Goal: Task Accomplishment & Management: Manage account settings

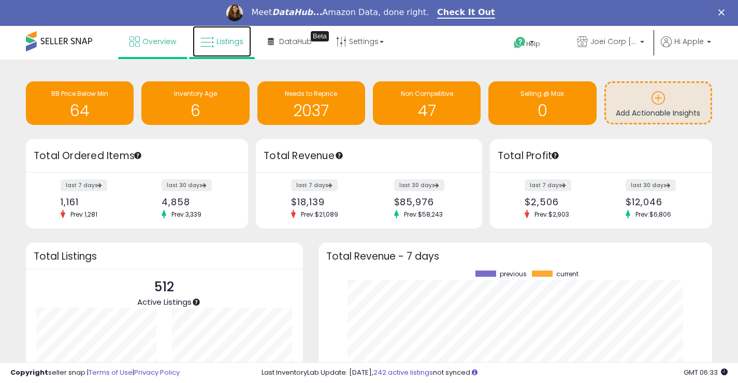
click at [231, 46] on span "Listings" at bounding box center [230, 41] width 27 height 10
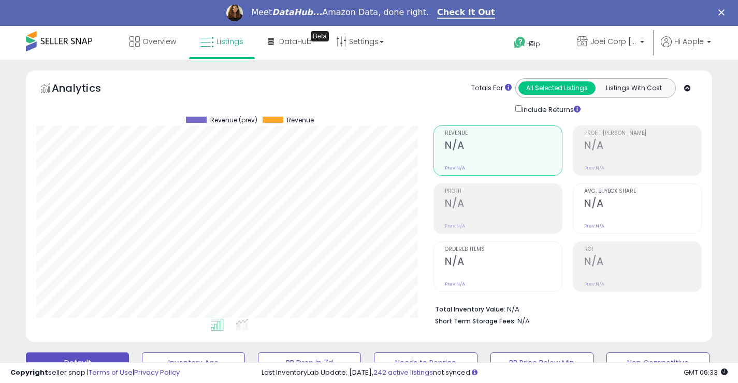
scroll to position [259, 0]
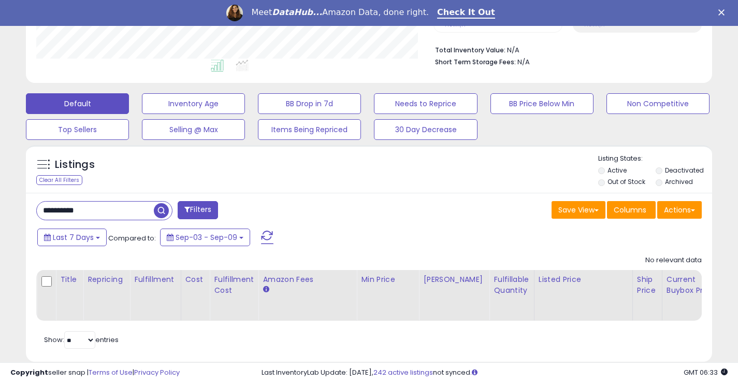
click at [125, 212] on input "**********" at bounding box center [95, 211] width 117 height 18
type input "****"
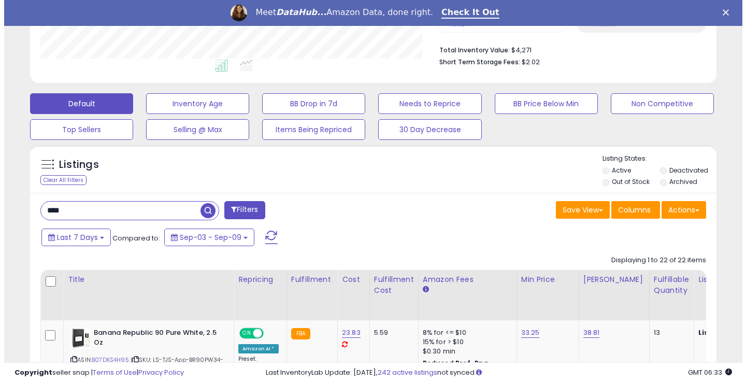
scroll to position [212, 397]
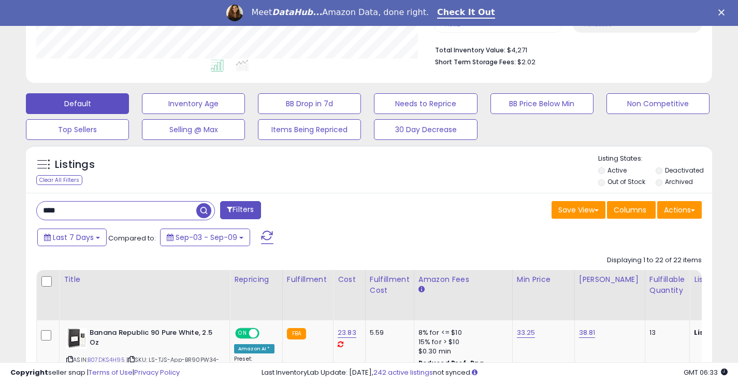
click at [667, 166] on label "Deactivated" at bounding box center [684, 170] width 39 height 9
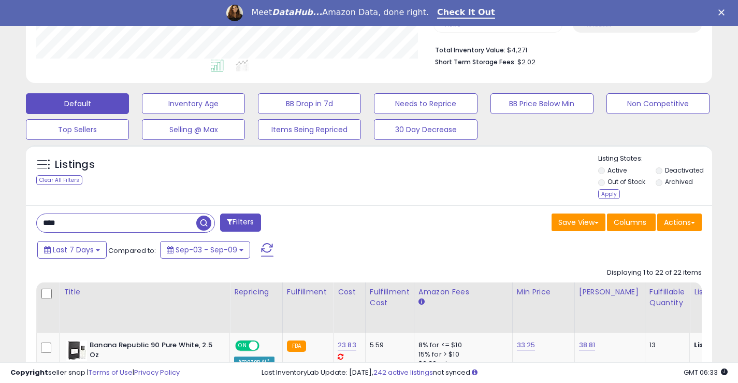
click at [668, 178] on label "Archived" at bounding box center [679, 181] width 28 height 9
click at [607, 192] on div "Apply" at bounding box center [610, 194] width 22 height 10
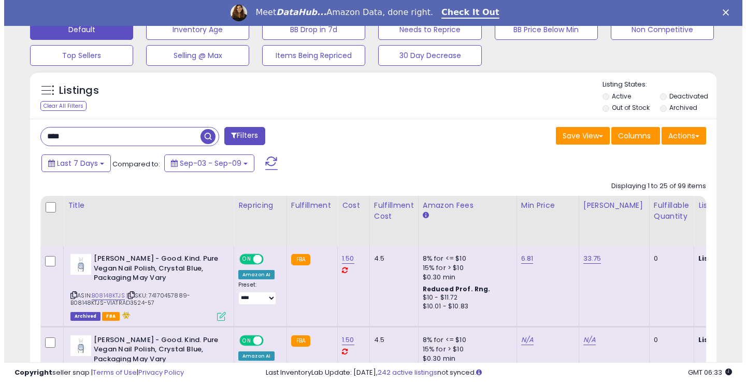
scroll to position [311, 0]
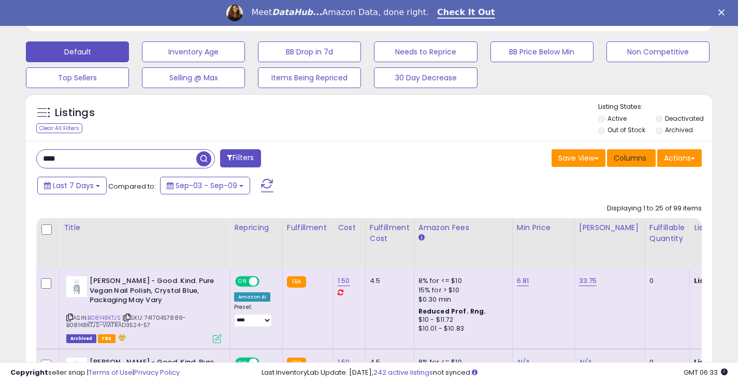
click at [615, 159] on span "Columns" at bounding box center [630, 158] width 33 height 10
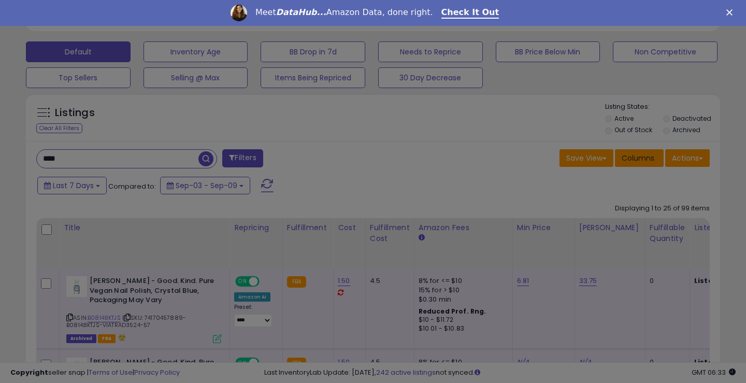
scroll to position [212, 402]
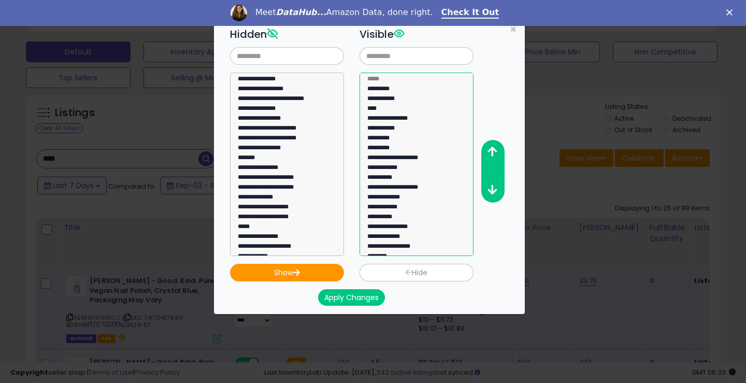
click at [409, 132] on option "**********" at bounding box center [412, 130] width 93 height 10
click at [408, 162] on option "**********" at bounding box center [412, 159] width 93 height 10
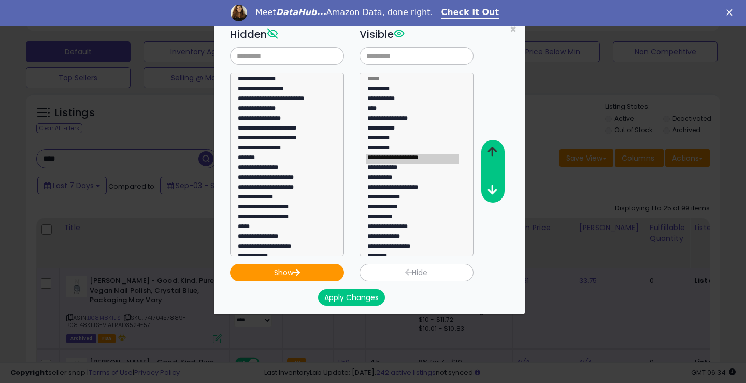
click at [486, 152] on button "button" at bounding box center [492, 152] width 23 height 19
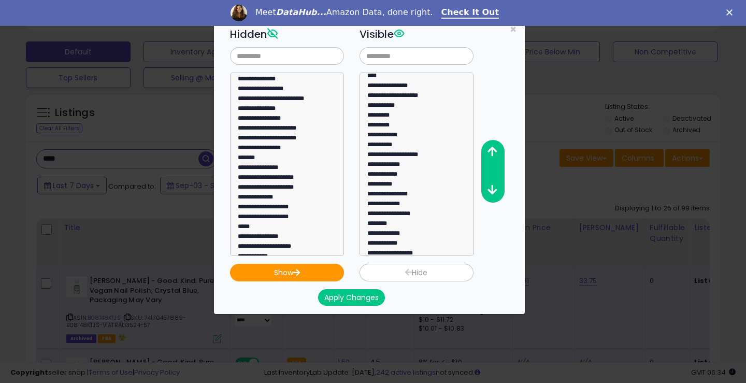
scroll to position [118, 0]
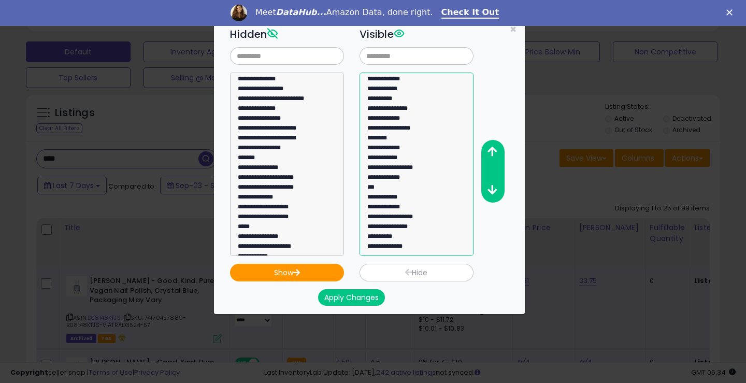
select select "**********"
click at [403, 217] on option "**********" at bounding box center [412, 218] width 93 height 10
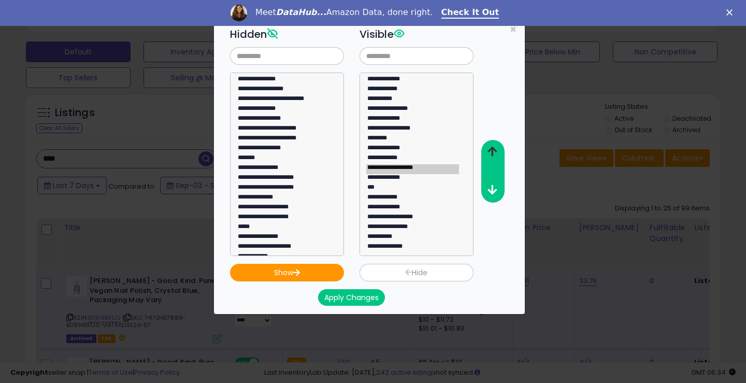
click at [494, 153] on icon "button" at bounding box center [492, 151] width 9 height 11
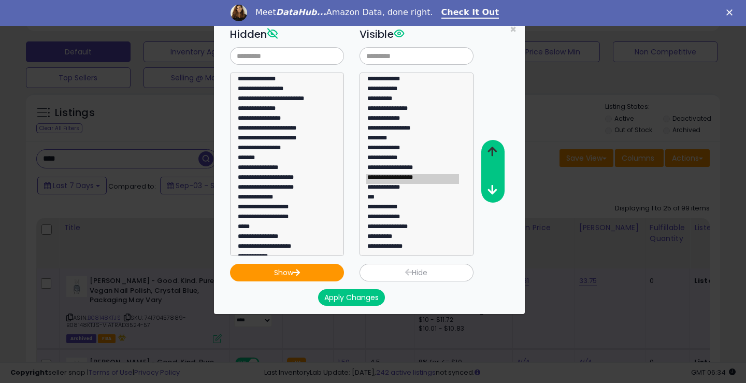
click at [494, 153] on icon "button" at bounding box center [492, 151] width 9 height 11
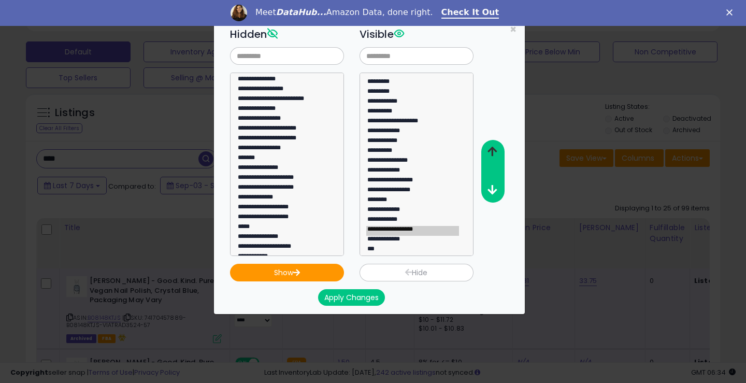
click at [490, 145] on button "button" at bounding box center [492, 152] width 23 height 19
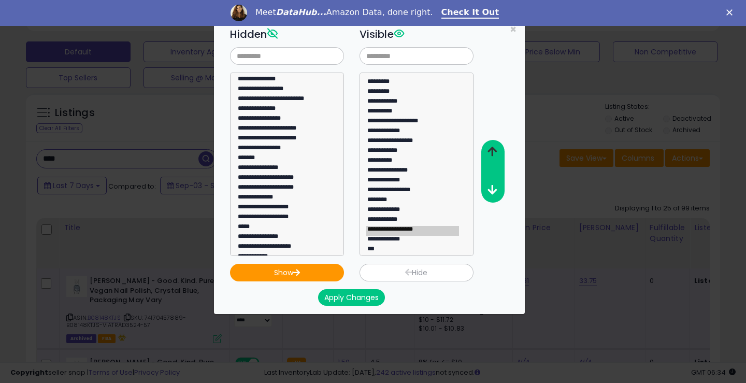
click at [490, 145] on button "button" at bounding box center [492, 152] width 23 height 19
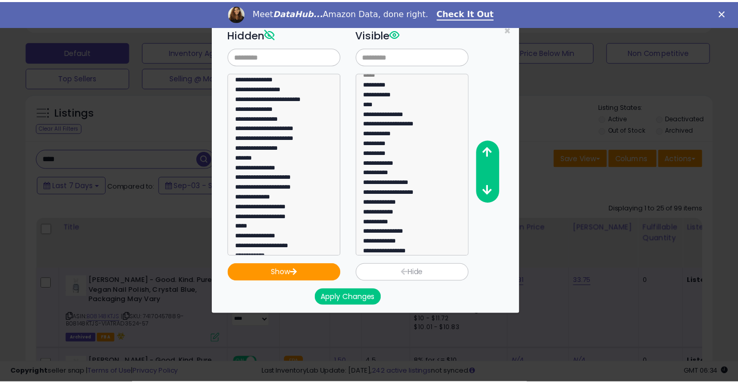
scroll to position [0, 0]
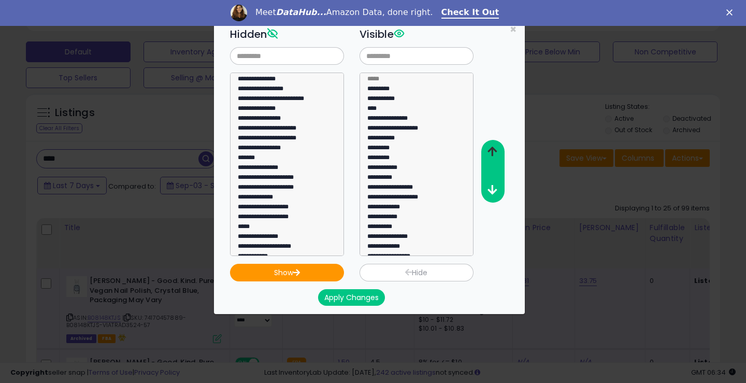
click at [489, 148] on icon "button" at bounding box center [492, 151] width 9 height 11
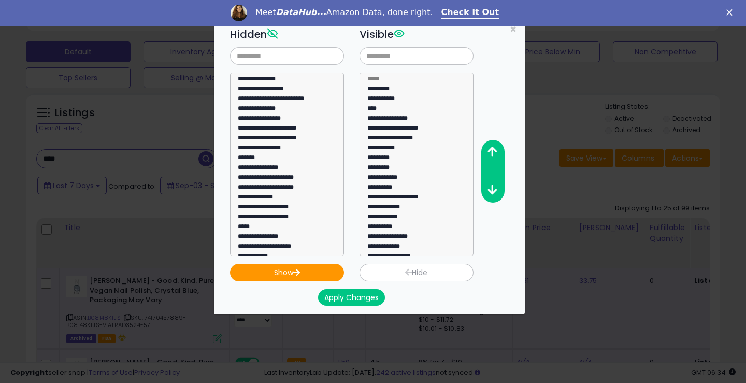
click at [344, 303] on button "Apply Changes" at bounding box center [351, 297] width 67 height 17
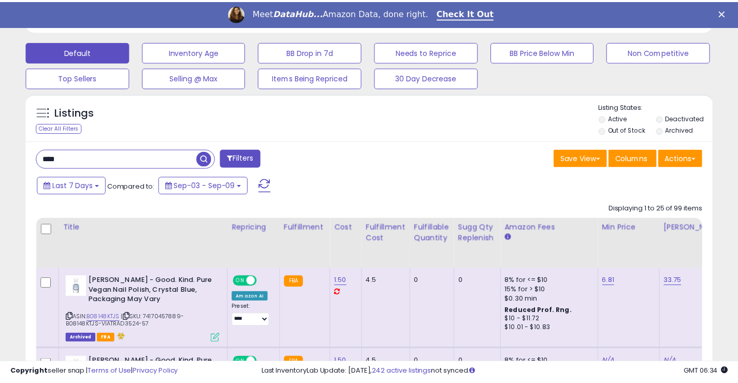
scroll to position [517990, 517805]
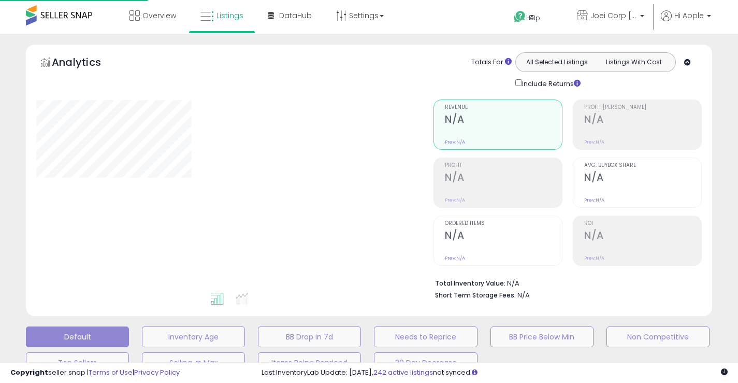
scroll to position [260, 0]
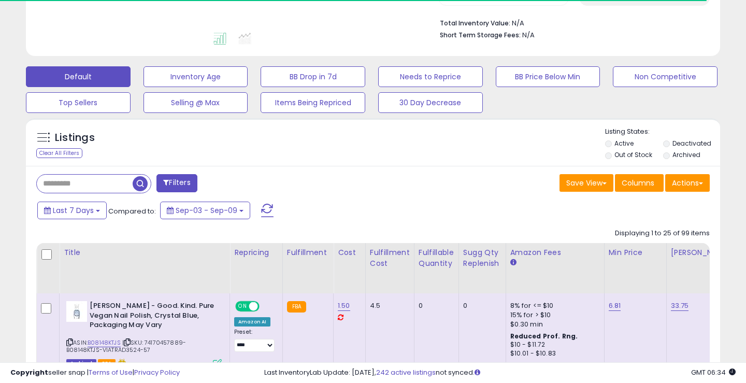
type input "****"
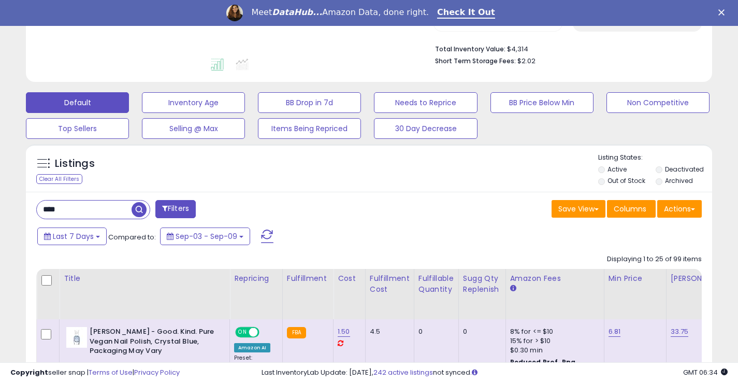
scroll to position [0, 0]
click at [563, 210] on button "Save View" at bounding box center [579, 209] width 54 height 18
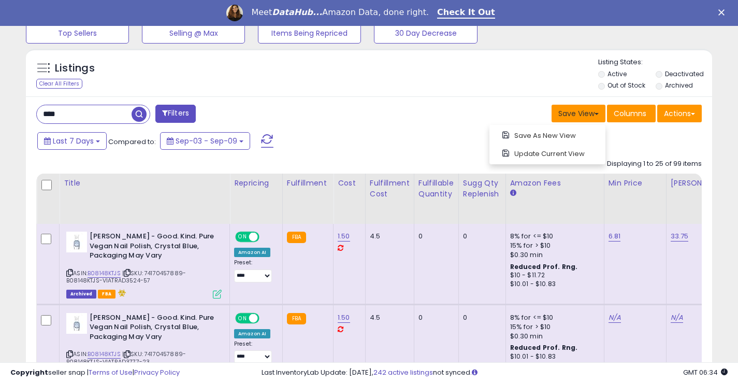
scroll to position [364, 0]
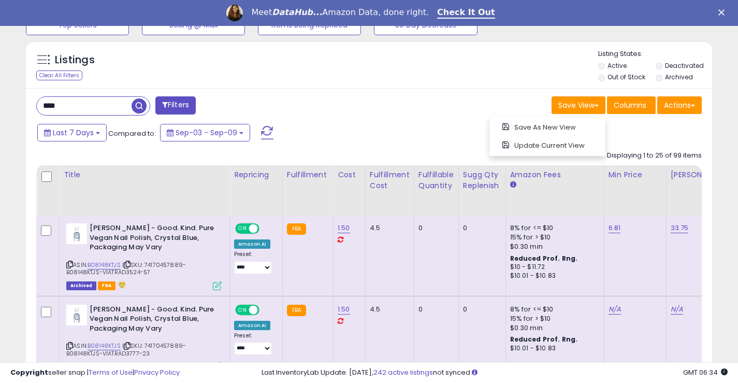
click at [427, 125] on div "Last 7 Days Compared to: Sep-03 - Sep-09" at bounding box center [285, 133] width 500 height 23
click at [477, 177] on div "Sugg Qty Replenish" at bounding box center [482, 180] width 38 height 22
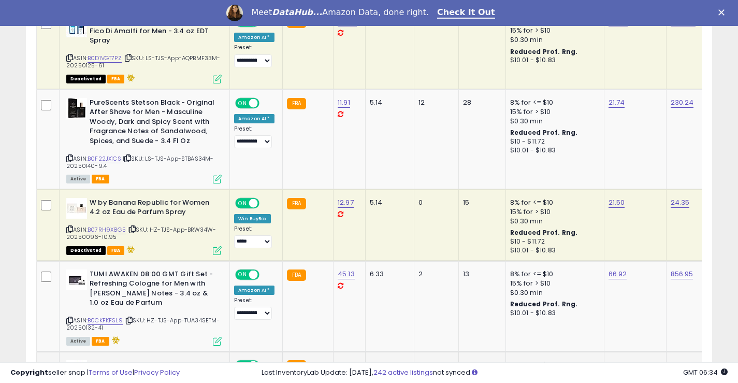
scroll to position [571, 0]
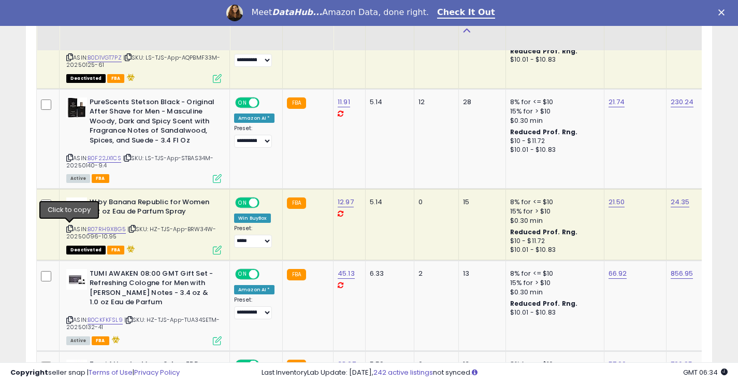
click at [70, 231] on icon at bounding box center [69, 229] width 7 height 6
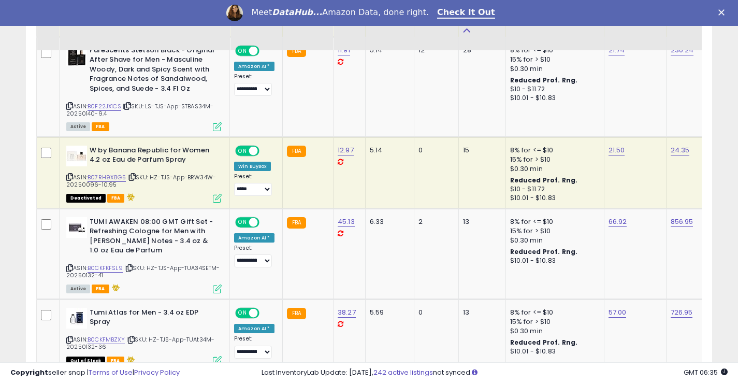
scroll to position [727, 0]
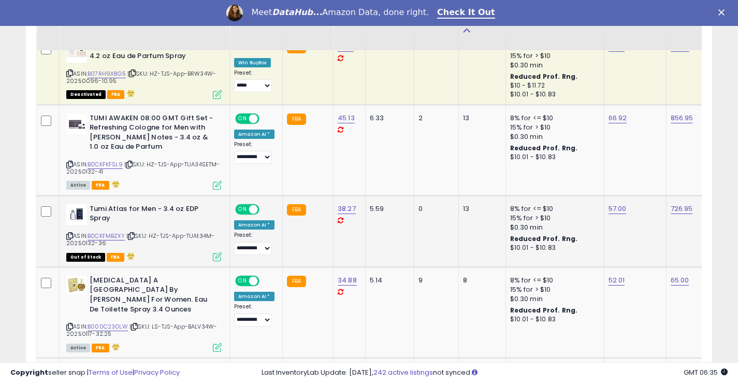
click at [70, 238] on icon at bounding box center [69, 236] width 7 height 6
